Goal: Use online tool/utility: Utilize a website feature to perform a specific function

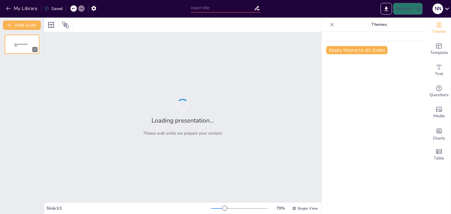
type input "Integrasi KVM dan Video Wall Berbasis IP: Solusi AVCiT untuk Command Center Mod…"
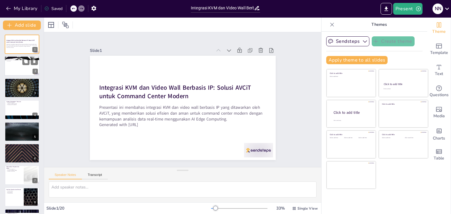
click at [13, 72] on div at bounding box center [21, 66] width 35 height 20
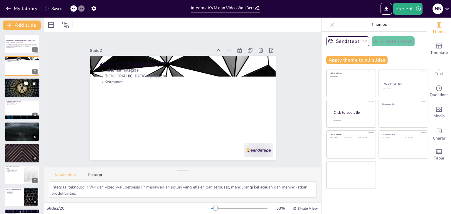
click at [16, 89] on div at bounding box center [21, 88] width 35 height 20
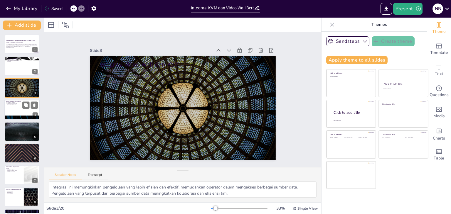
click at [16, 106] on div at bounding box center [21, 110] width 35 height 20
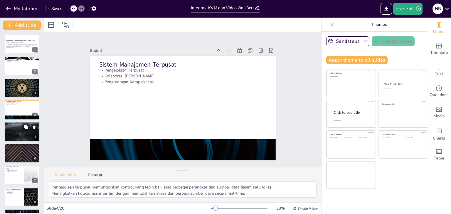
click at [14, 126] on p "Analisis Real-Time" at bounding box center [22, 126] width 32 height 1
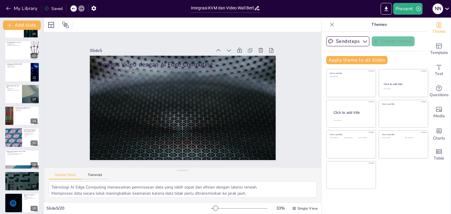
scroll to position [259, 0]
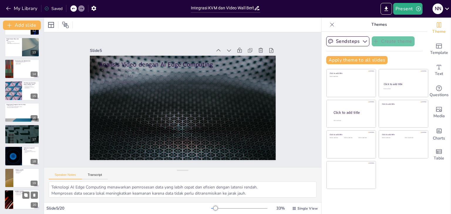
click at [14, 194] on div at bounding box center [21, 200] width 35 height 20
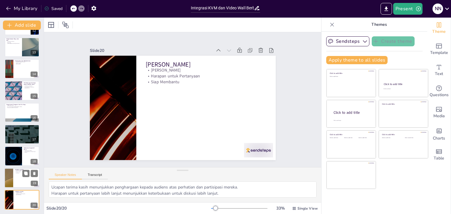
click at [19, 174] on div at bounding box center [21, 178] width 35 height 20
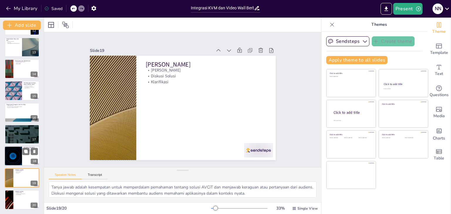
click at [21, 149] on div at bounding box center [13, 156] width 35 height 20
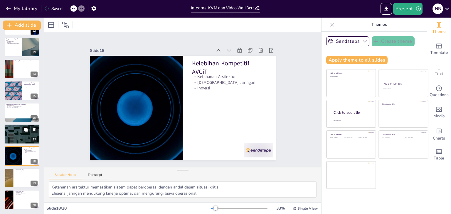
click at [19, 131] on div at bounding box center [21, 134] width 35 height 20
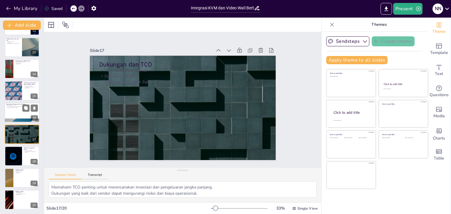
click at [21, 107] on p "Mengurangi Kelelahan Operator" at bounding box center [22, 107] width 32 height 1
click at [21, 100] on div at bounding box center [13, 90] width 35 height 19
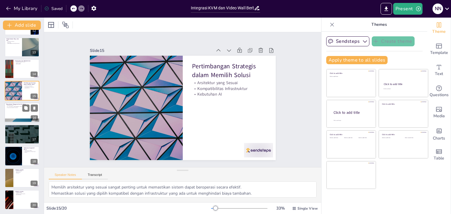
scroll to position [228, 0]
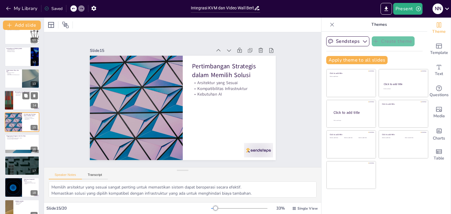
click at [22, 94] on p "Solusi Inovatif" at bounding box center [26, 94] width 23 height 1
type textarea "Arsitektur terdesentralisasi meningkatkan ke[GEOGRAPHIC_DATA] dan efisiensi sis…"
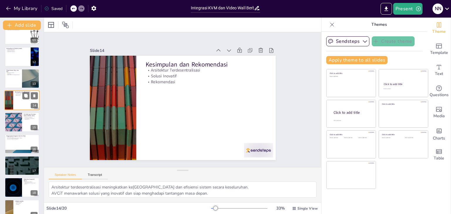
scroll to position [206, 0]
